Goal: Task Accomplishment & Management: Manage account settings

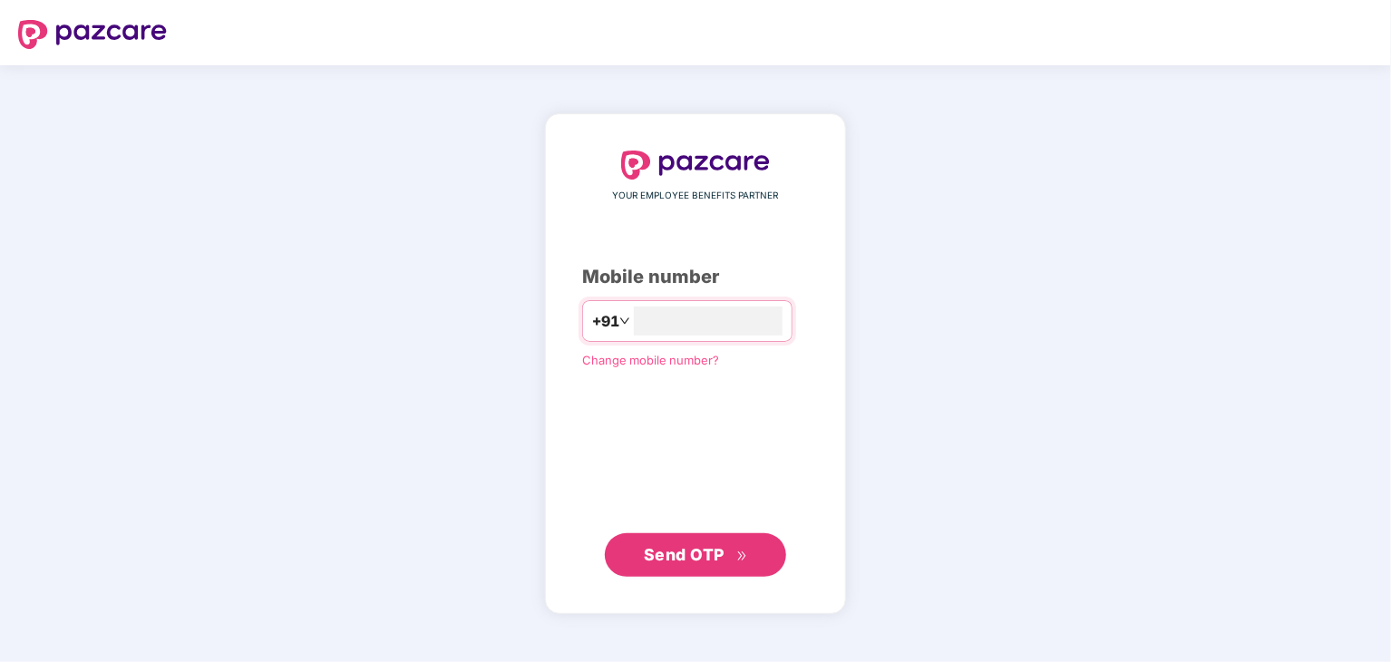
type input "**********"
click at [660, 560] on span "Send OTP" at bounding box center [684, 554] width 81 height 19
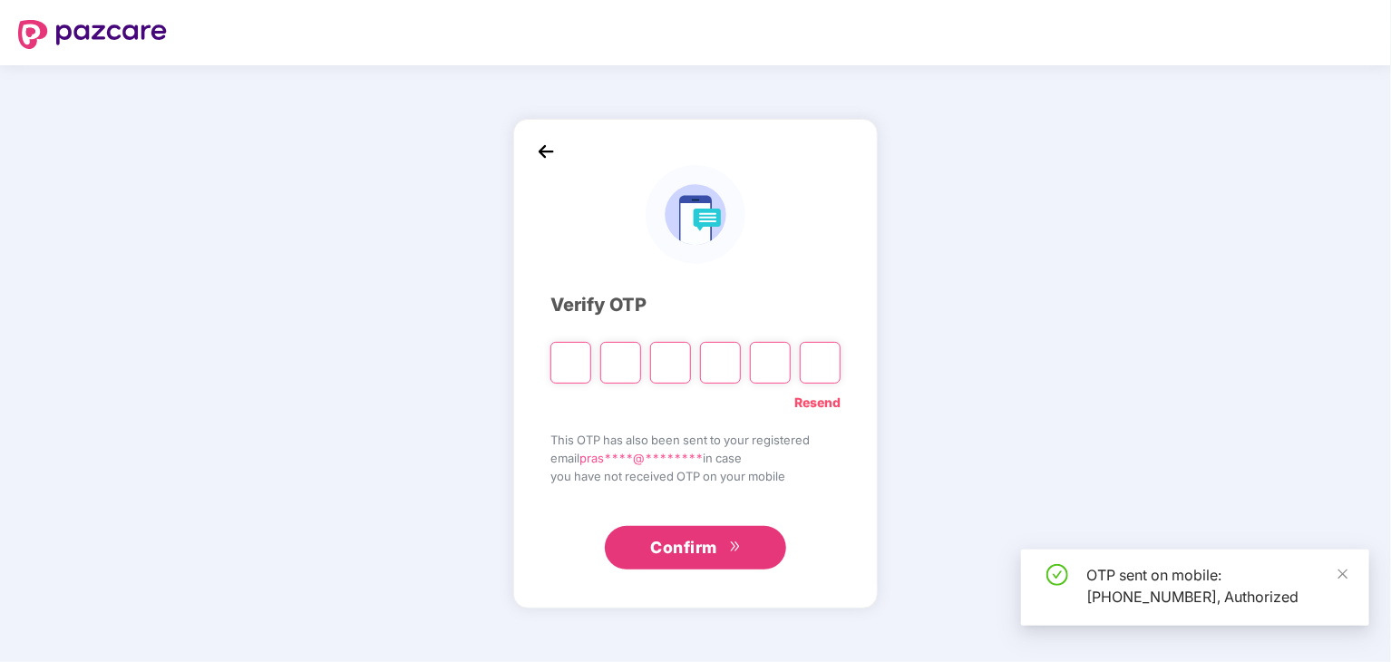
type input "*"
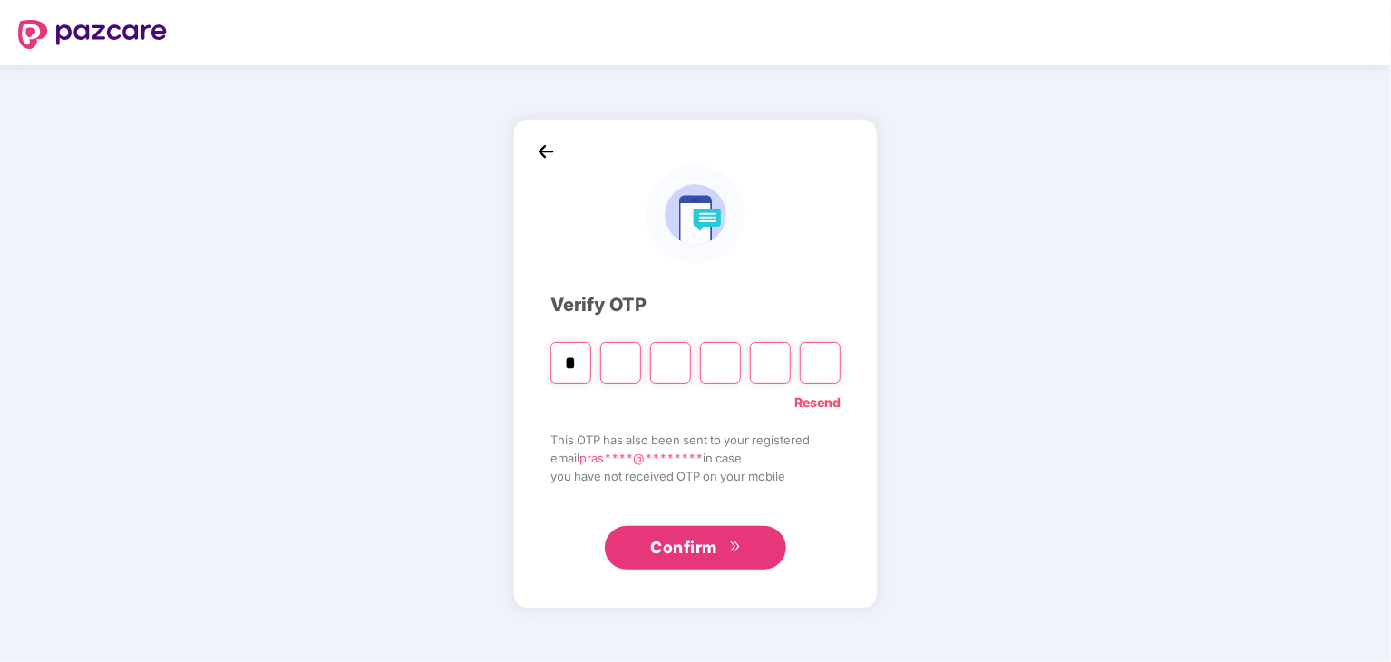
type input "*"
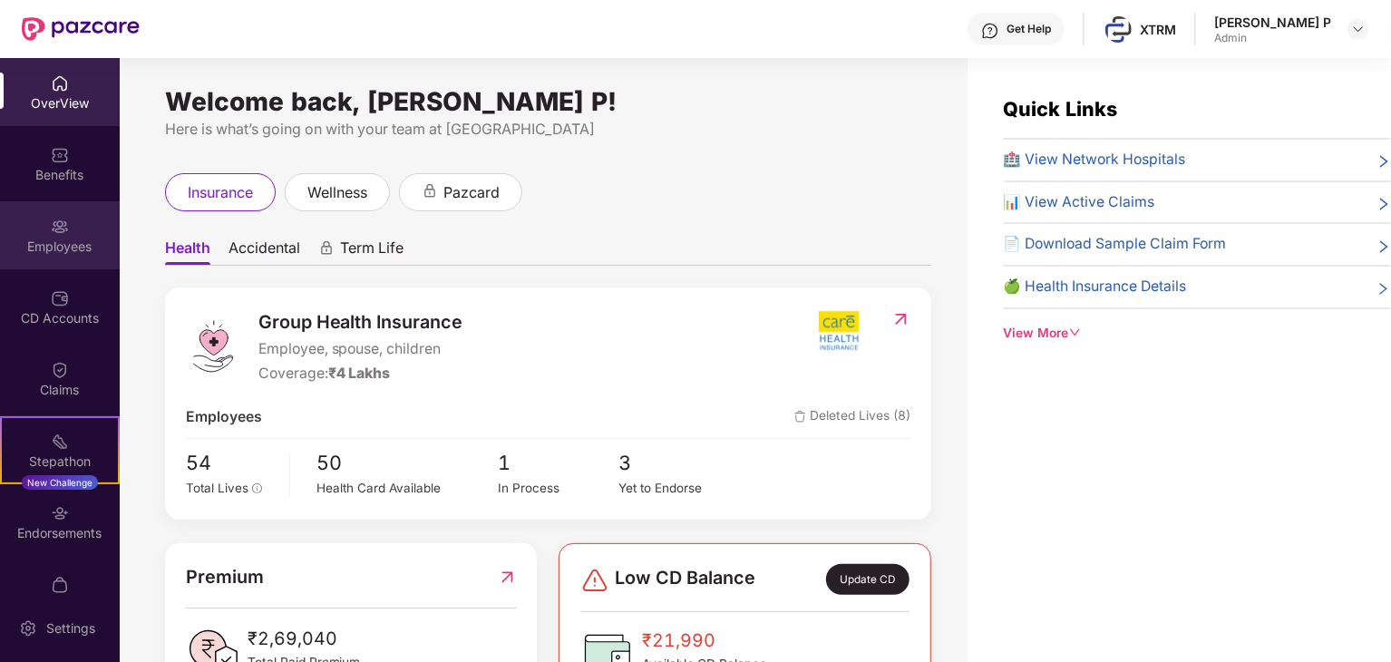
click at [32, 235] on div "Employees" at bounding box center [60, 235] width 120 height 68
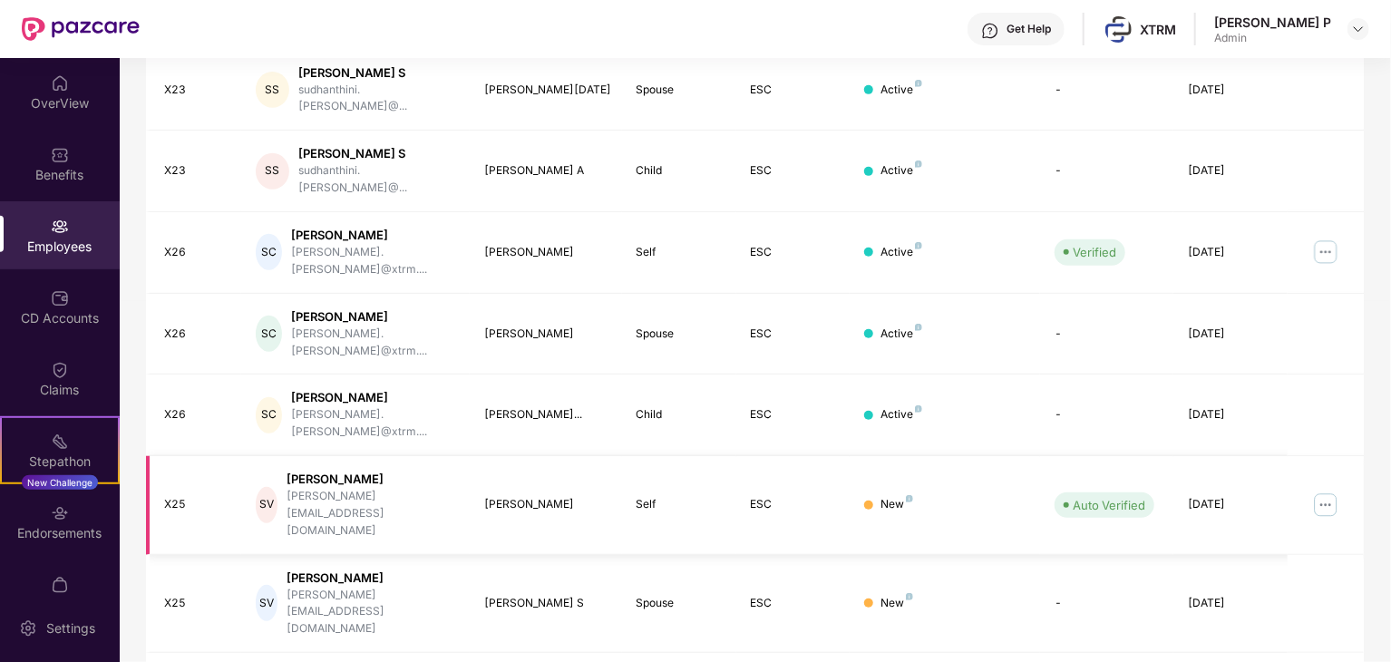
scroll to position [450, 0]
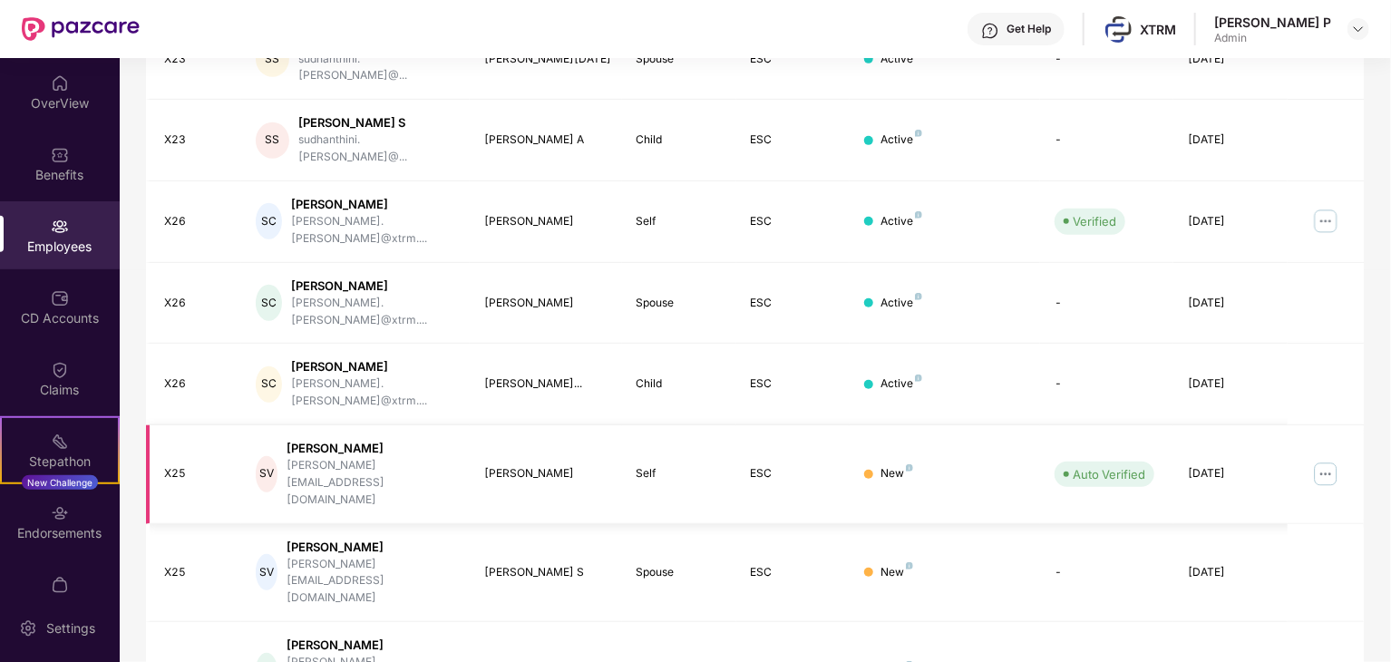
click at [1320, 460] on img at bounding box center [1325, 474] width 29 height 29
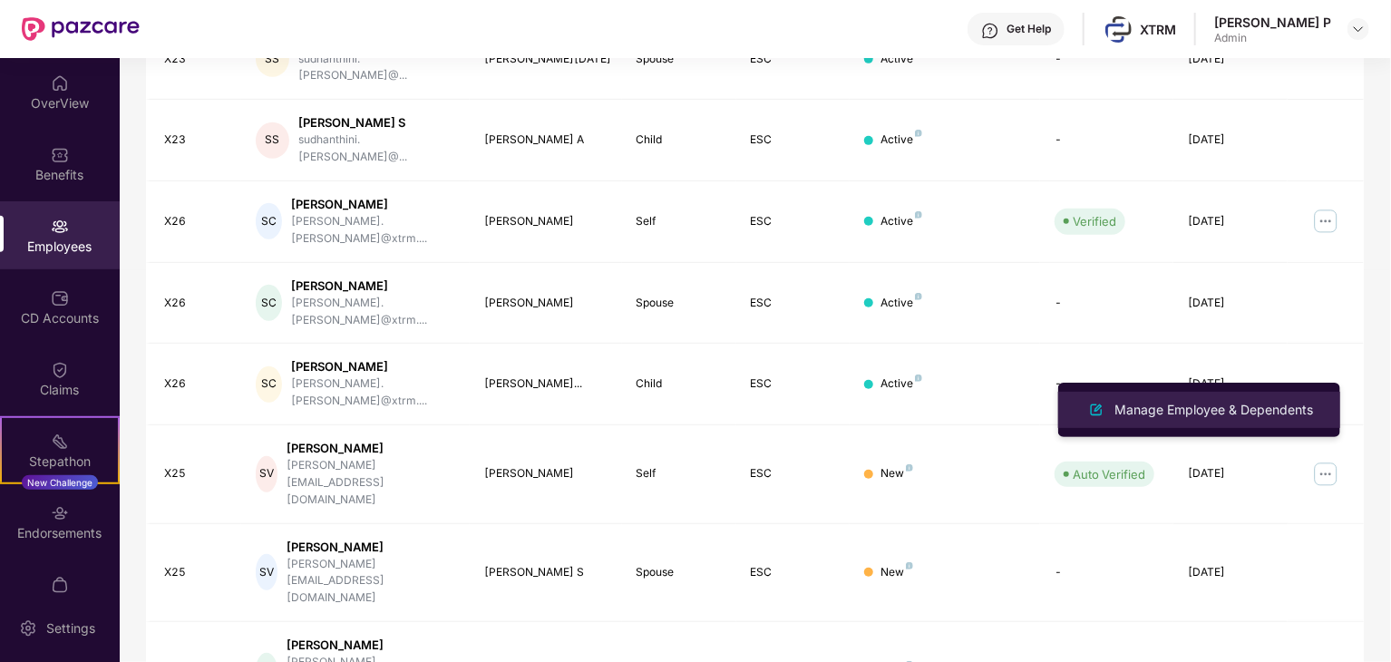
click at [1186, 406] on div "Manage Employee & Dependents" at bounding box center [1214, 410] width 206 height 20
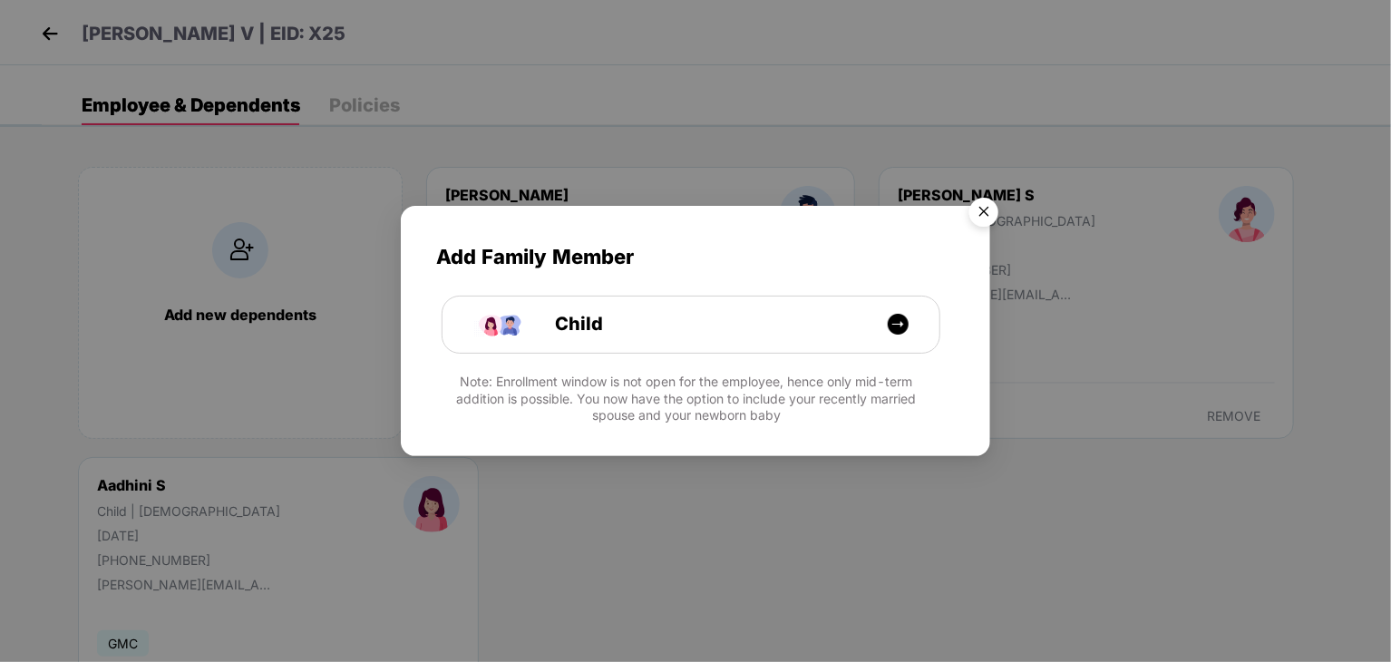
click at [988, 219] on img "Close" at bounding box center [983, 215] width 51 height 51
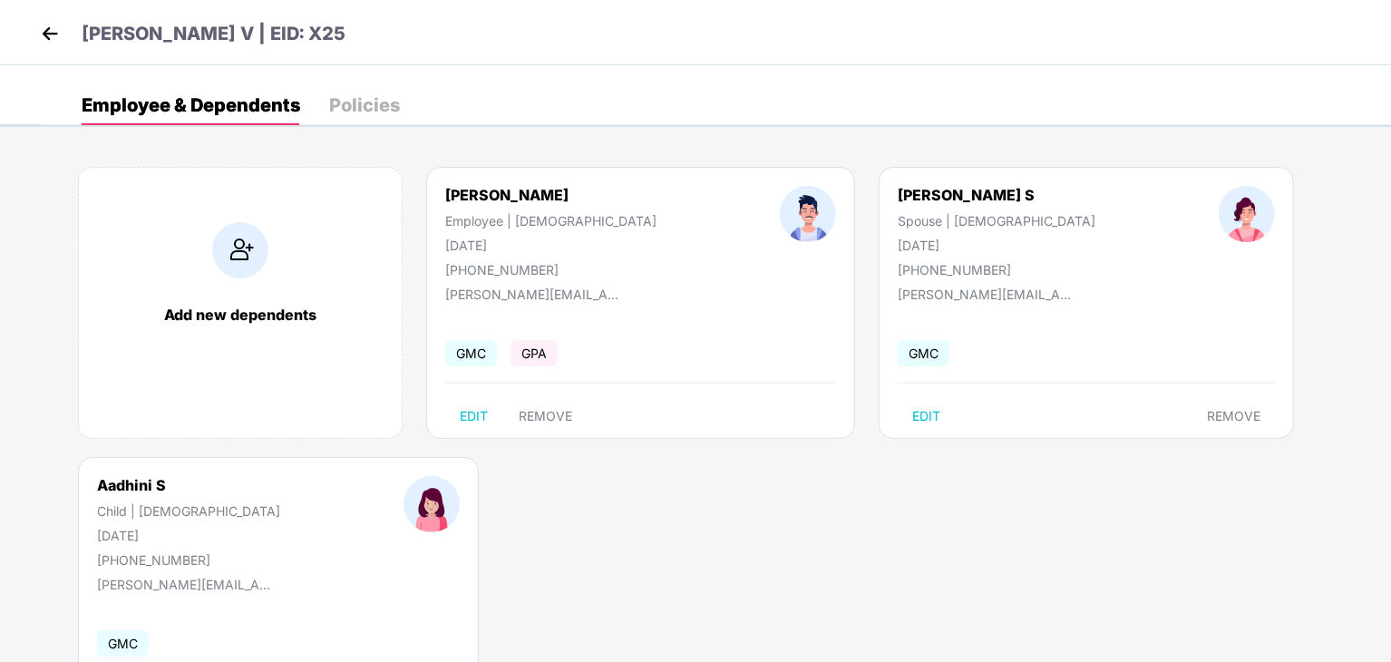
click at [57, 29] on img at bounding box center [49, 33] width 27 height 27
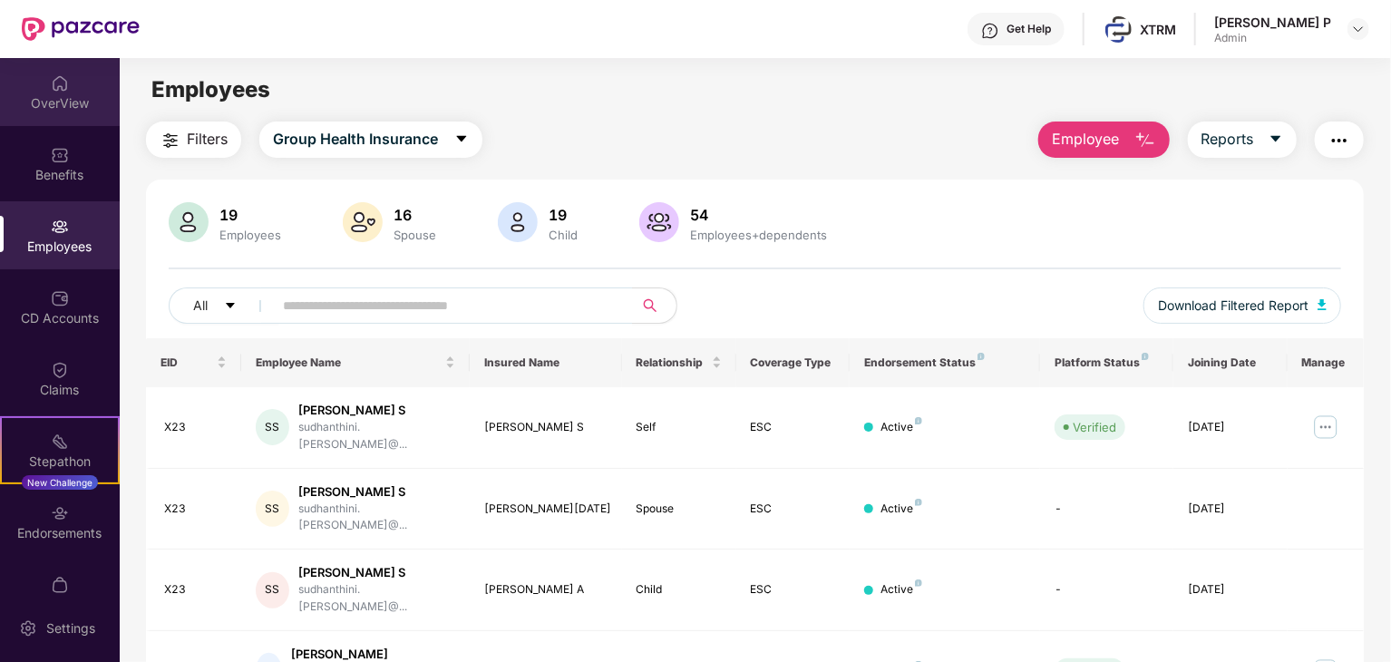
click at [63, 91] on img at bounding box center [60, 83] width 18 height 18
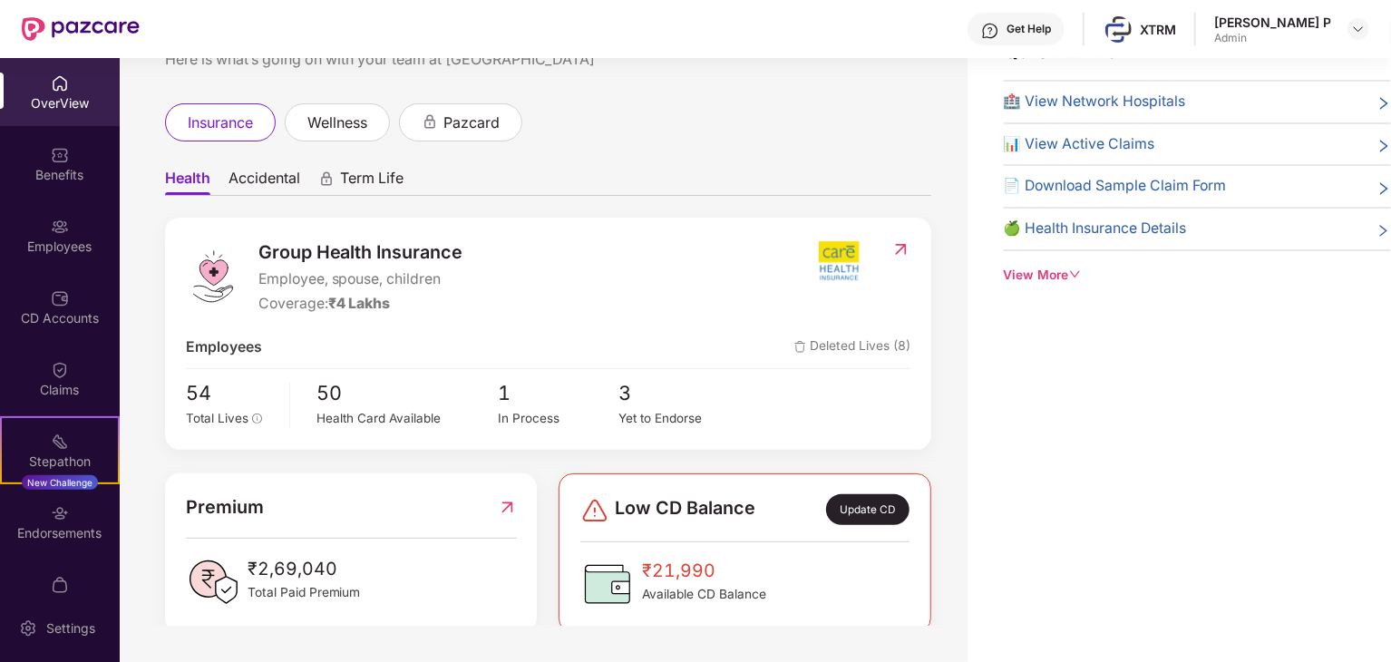
scroll to position [0, 0]
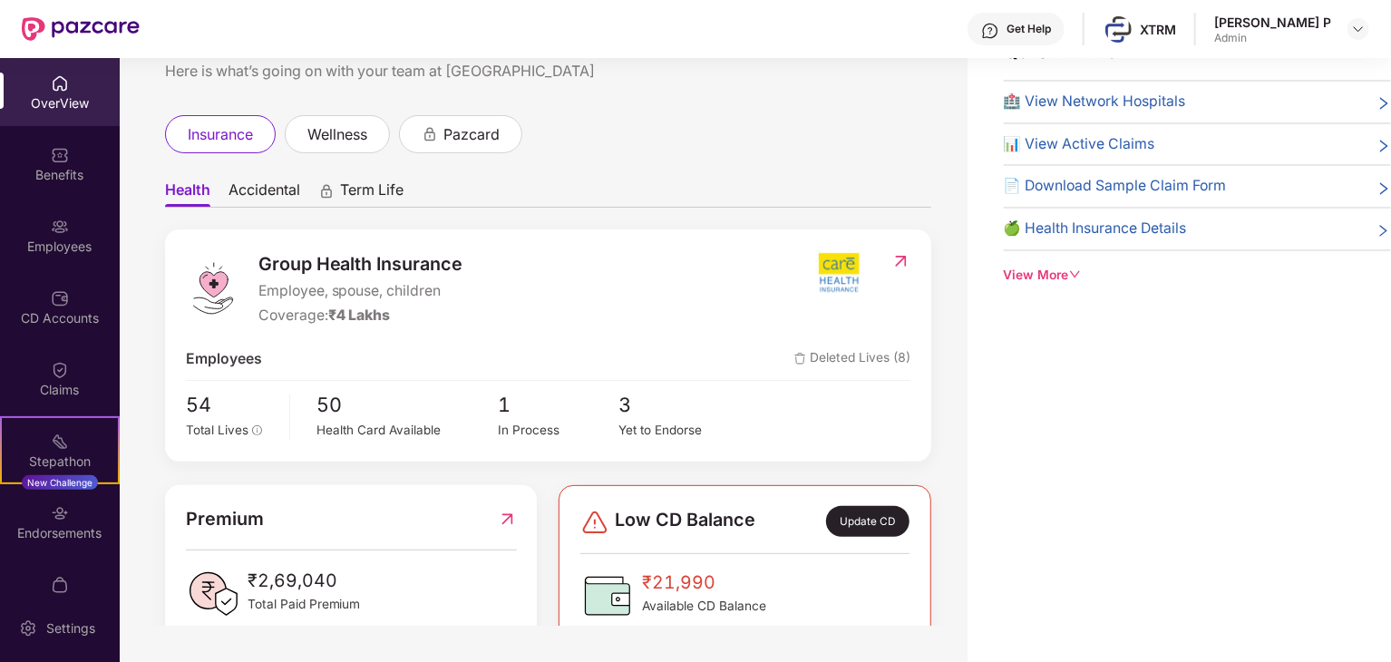
click at [40, 92] on div "OverView" at bounding box center [60, 92] width 120 height 68
